Goal: Information Seeking & Learning: Learn about a topic

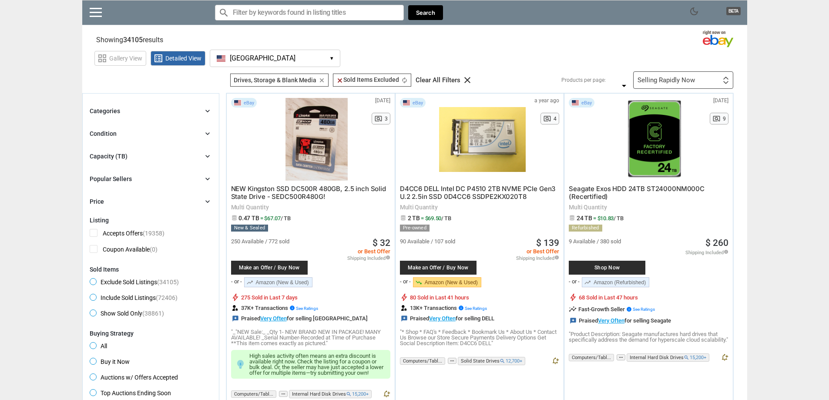
click at [107, 18] on span at bounding box center [141, 15] width 70 height 19
click at [98, 16] on link at bounding box center [96, 12] width 12 height 9
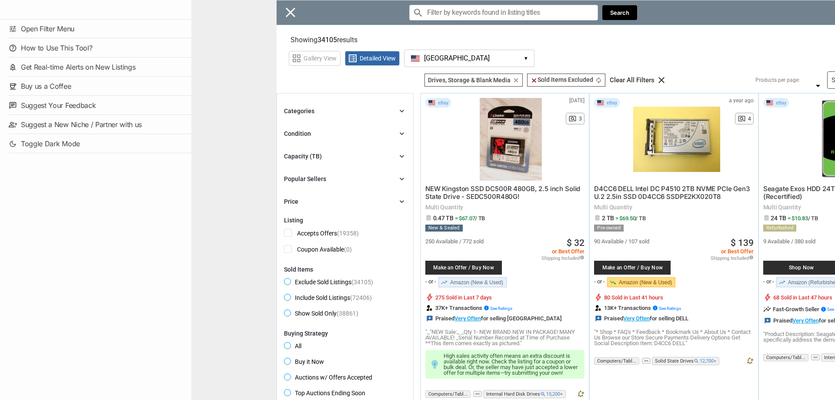
click at [284, 17] on div "Close menu" at bounding box center [608, 200] width 835 height 400
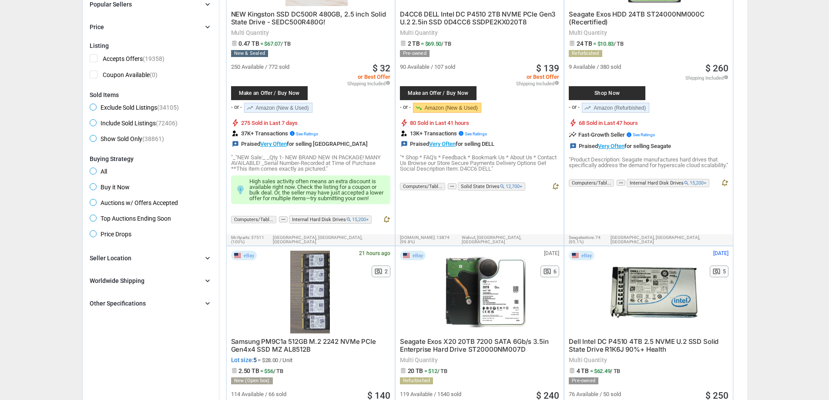
scroll to position [174, 0]
click at [156, 260] on div "Seller Location chevron_right" at bounding box center [151, 258] width 122 height 10
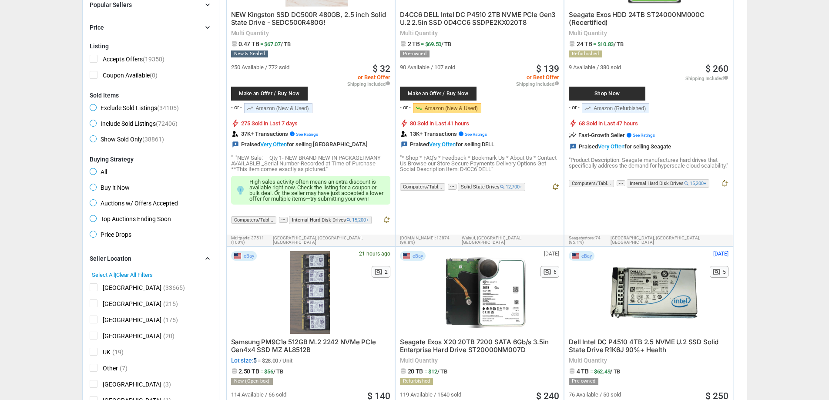
click at [97, 284] on span "[GEOGRAPHIC_DATA]" at bounding box center [126, 288] width 72 height 11
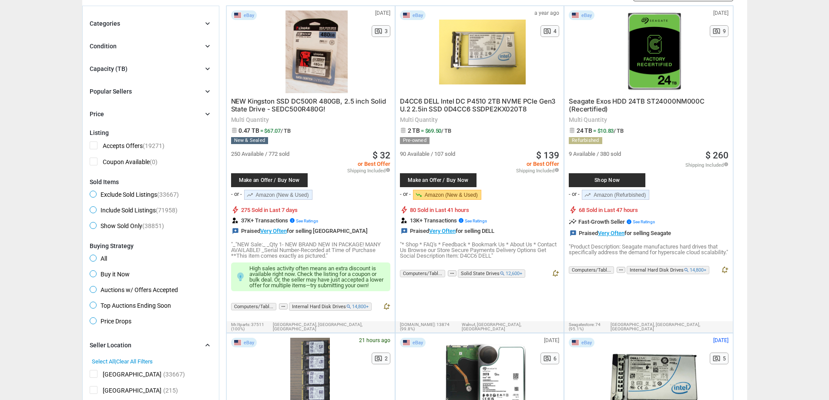
scroll to position [87, 0]
click at [174, 67] on div "Capacity (TB) chevron_right" at bounding box center [151, 69] width 122 height 10
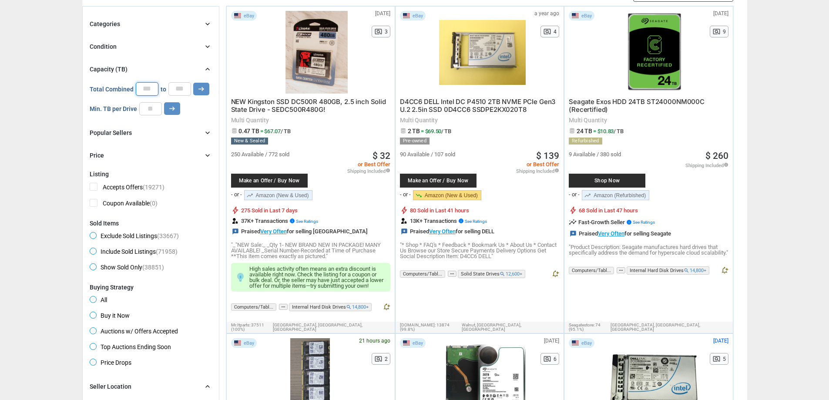
click at [146, 94] on input "*" at bounding box center [147, 88] width 23 height 13
click at [146, 90] on input "*" at bounding box center [147, 88] width 23 height 13
click at [143, 113] on input "number" at bounding box center [150, 108] width 23 height 13
type input "*"
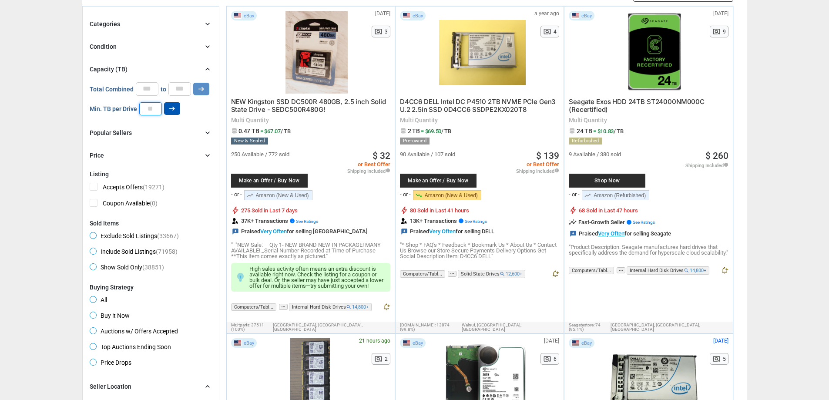
type input "*"
click at [165, 111] on button "arrow_right_alt" at bounding box center [172, 108] width 16 height 13
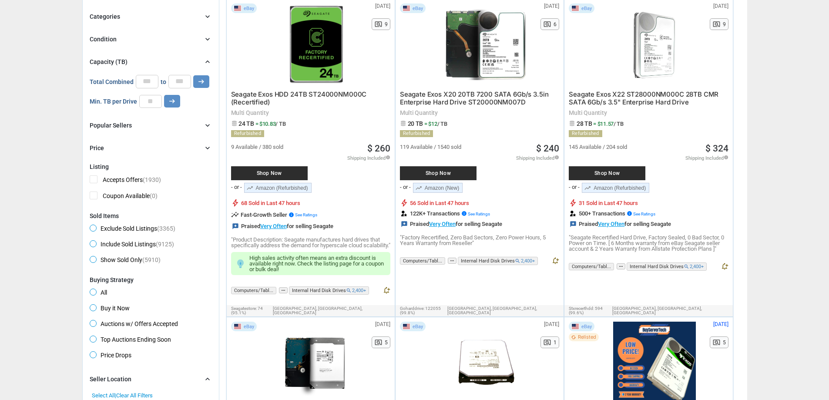
scroll to position [43, 0]
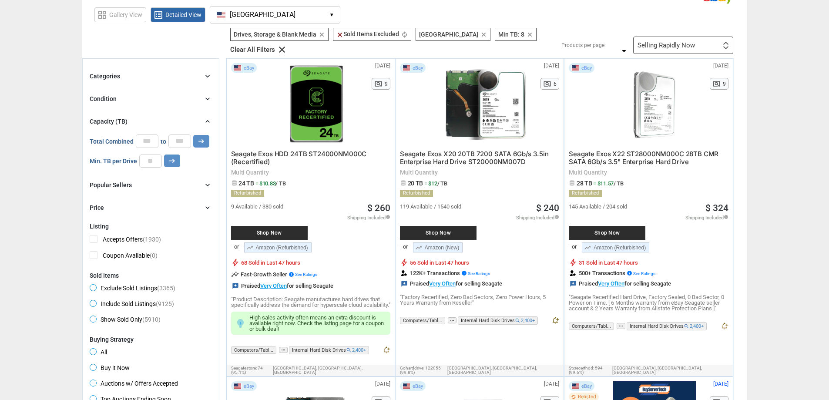
click at [211, 72] on icon "chevron_right" at bounding box center [207, 76] width 9 height 9
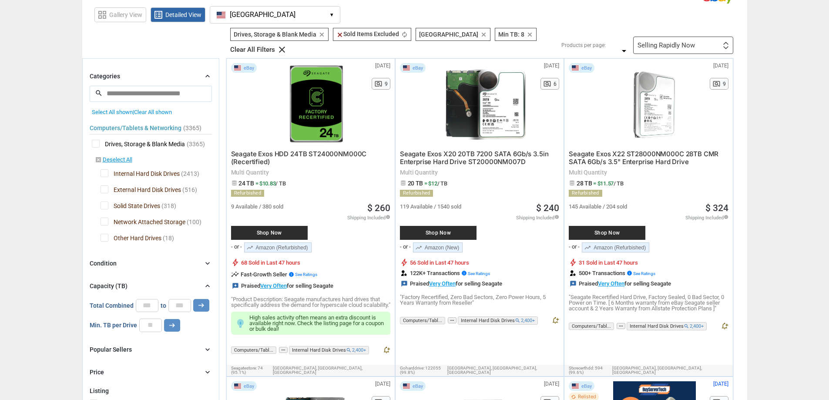
click at [100, 185] on span "External Hard Disk Drives" at bounding box center [140, 190] width 80 height 11
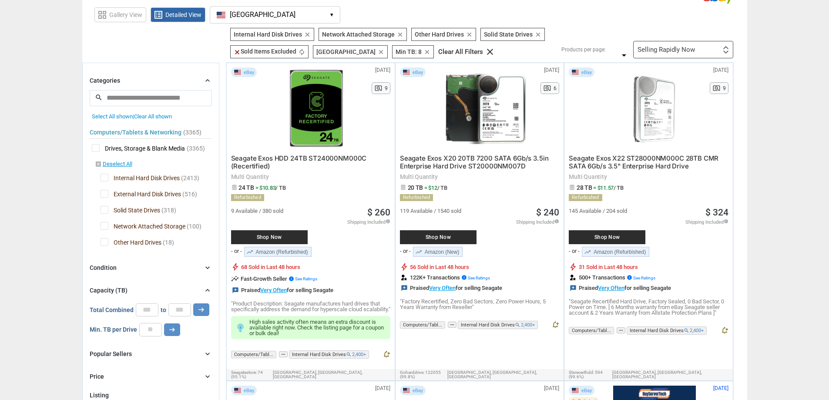
click at [104, 208] on span "Solid State Drives" at bounding box center [130, 211] width 60 height 11
click at [211, 266] on icon "chevron_right" at bounding box center [207, 267] width 9 height 9
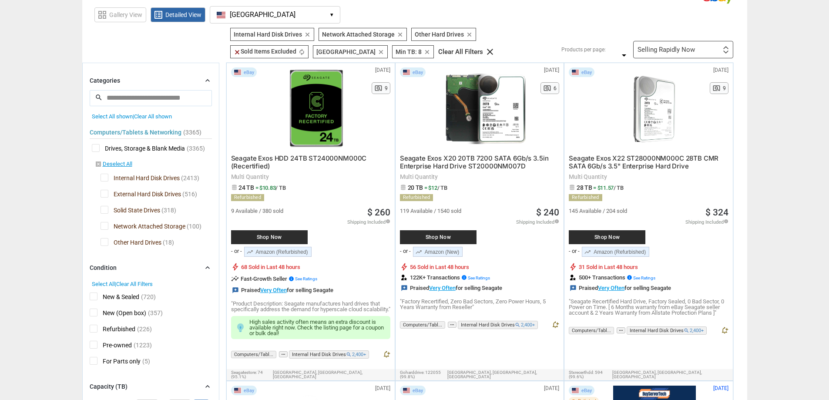
click at [210, 266] on icon "chevron_right" at bounding box center [207, 267] width 9 height 9
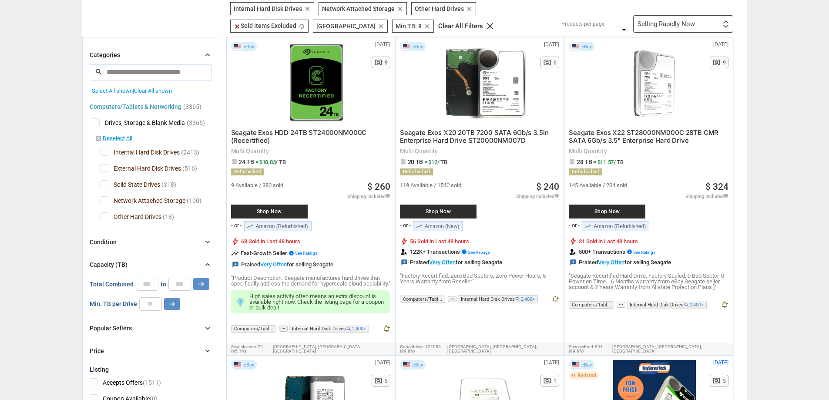
scroll to position [87, 0]
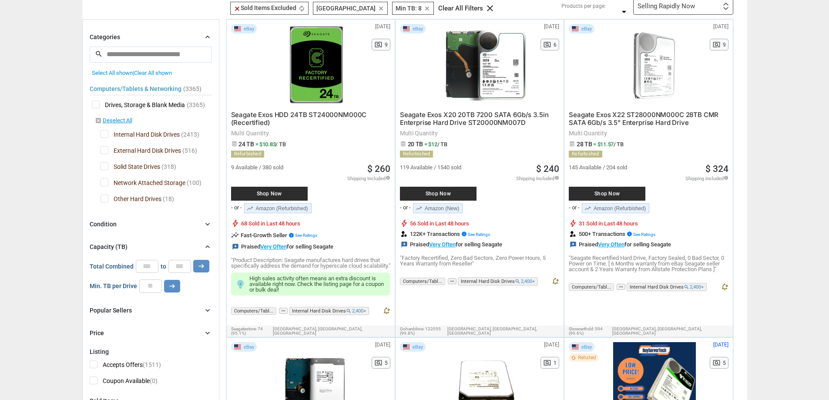
click at [210, 224] on icon "chevron_right" at bounding box center [207, 224] width 9 height 9
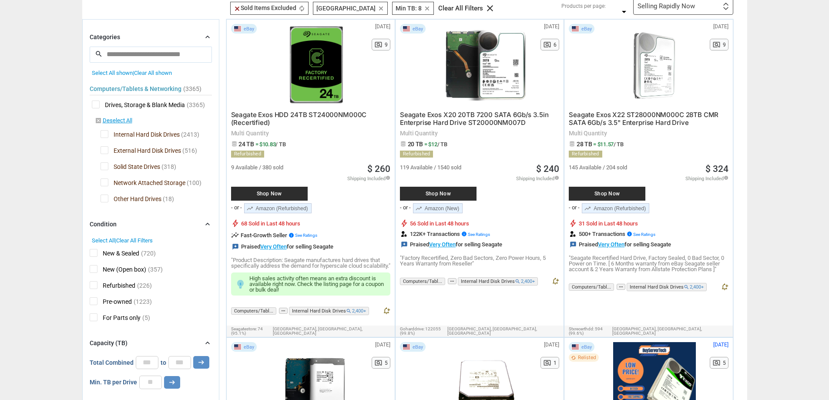
click at [105, 242] on span "Select All" at bounding box center [103, 240] width 23 height 7
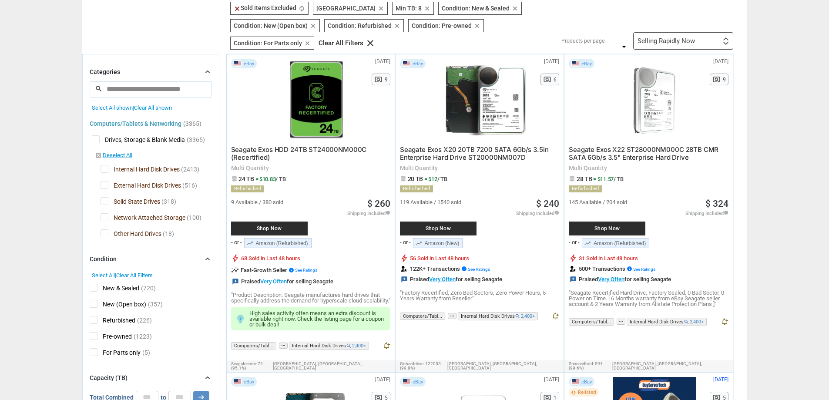
click at [90, 353] on span "For Parts only" at bounding box center [115, 353] width 51 height 11
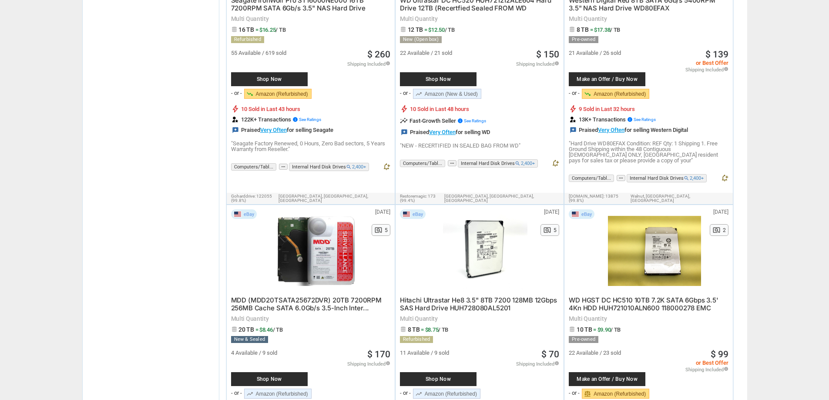
scroll to position [1218, 0]
